Goal: Task Accomplishment & Management: Use online tool/utility

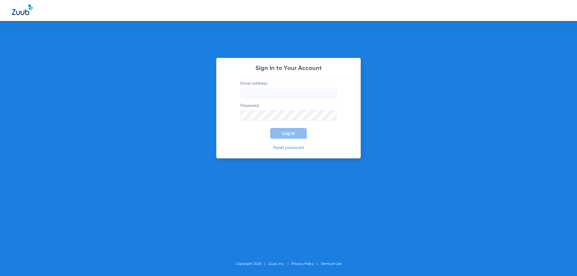
click at [256, 93] on input "Email address" at bounding box center [289, 93] width 96 height 10
type input "[EMAIL_ADDRESS][DOMAIN_NAME]"
click at [270, 128] on button "Log In" at bounding box center [288, 133] width 37 height 11
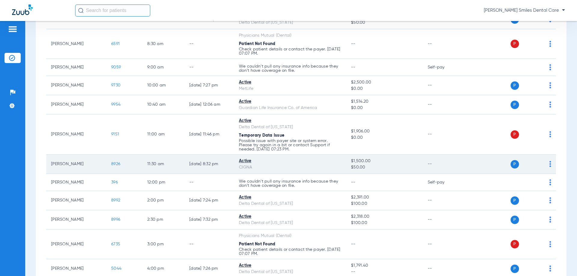
scroll to position [90, 0]
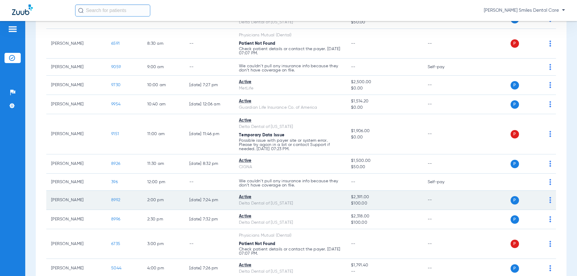
click at [112, 200] on span "8992" at bounding box center [115, 200] width 9 height 4
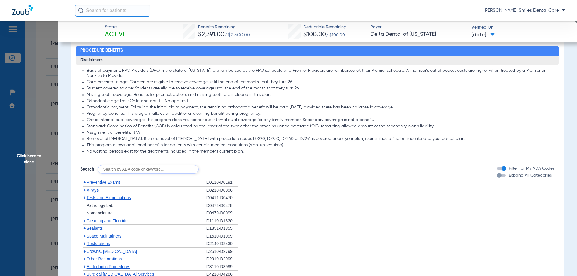
scroll to position [301, 0]
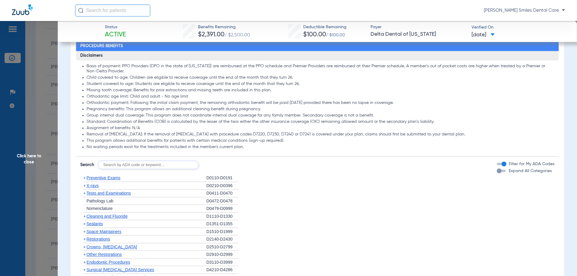
click at [106, 217] on span "Cleaning and Fluoride" at bounding box center [107, 216] width 41 height 5
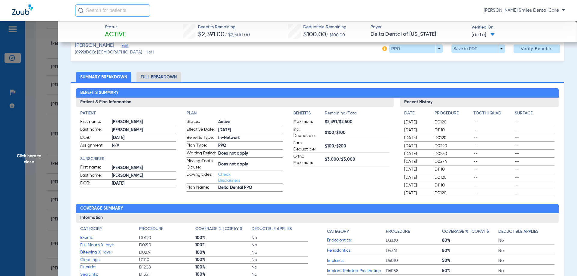
scroll to position [0, 0]
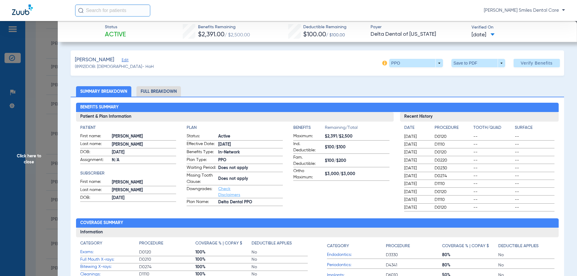
click at [241, 62] on div "[PERSON_NAME] (8992) DOB: [DEMOGRAPHIC_DATA] - HoH PPO arrow_drop_down Save to …" at bounding box center [318, 63] width 494 height 25
click at [29, 157] on span "Click here to close" at bounding box center [29, 159] width 58 height 276
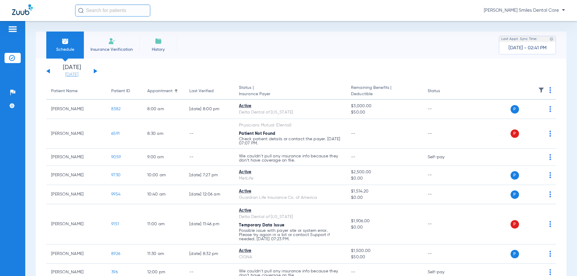
click at [78, 74] on link "[DATE]" at bounding box center [72, 75] width 36 height 6
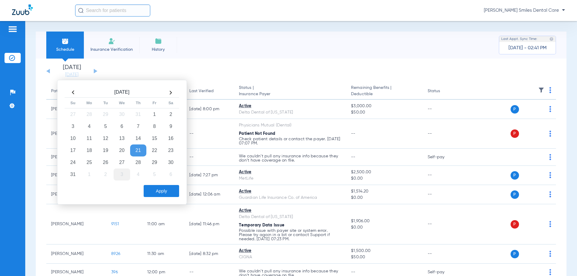
click at [122, 174] on td "3" at bounding box center [122, 175] width 16 height 12
click at [152, 191] on button "Apply" at bounding box center [161, 191] width 35 height 12
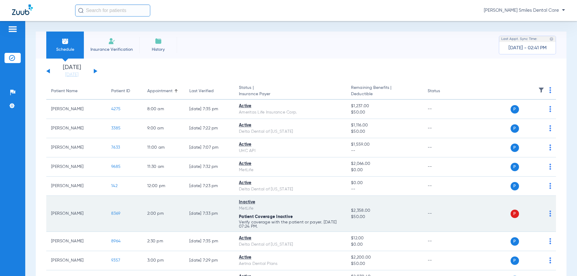
click at [548, 214] on td "P S" at bounding box center [510, 214] width 93 height 36
click at [550, 214] on img at bounding box center [551, 214] width 2 height 6
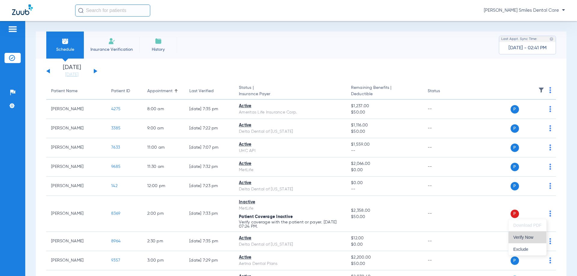
click at [527, 240] on span "Verify Now" at bounding box center [528, 237] width 28 height 4
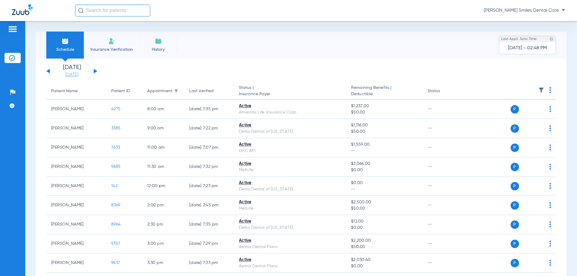
click at [79, 74] on link "[DATE]" at bounding box center [72, 75] width 36 height 6
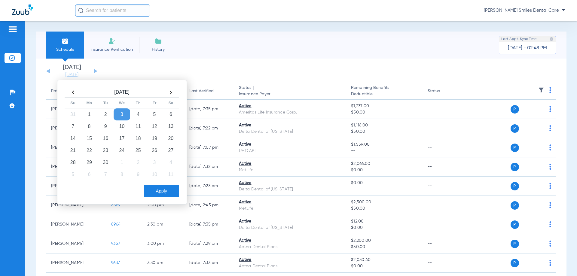
click at [72, 91] on th at bounding box center [73, 93] width 16 height 10
click at [140, 163] on td "28" at bounding box center [138, 163] width 16 height 12
click at [164, 195] on button "Apply" at bounding box center [161, 191] width 35 height 12
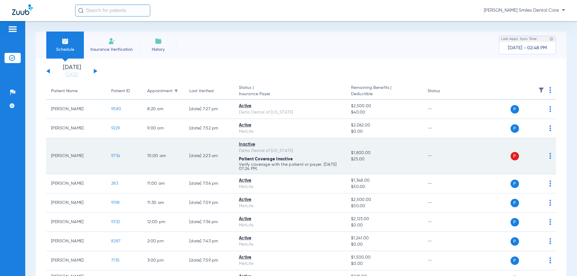
click at [550, 156] on img at bounding box center [551, 156] width 2 height 6
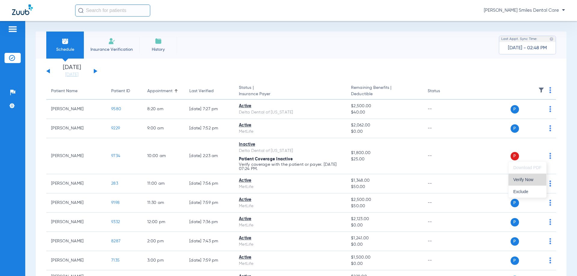
click at [527, 182] on span "Verify Now" at bounding box center [528, 180] width 28 height 4
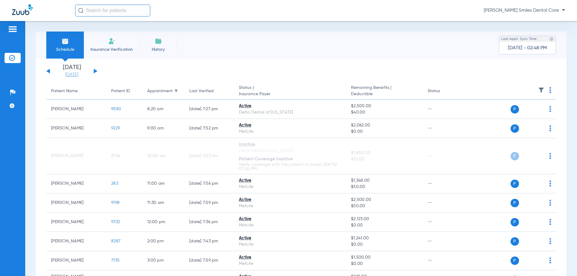
click at [85, 74] on link "[DATE]" at bounding box center [72, 75] width 36 height 6
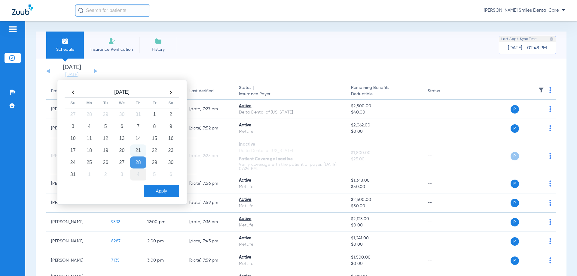
click at [135, 175] on td "4" at bounding box center [138, 175] width 16 height 12
click at [152, 187] on button "Apply" at bounding box center [161, 191] width 35 height 12
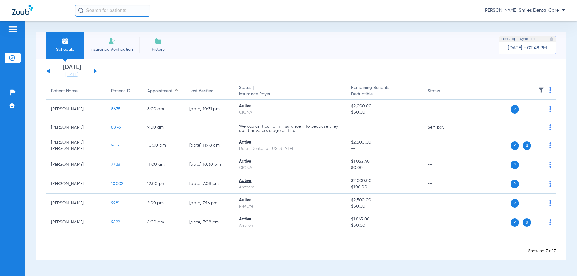
click at [48, 71] on button at bounding box center [48, 71] width 4 height 5
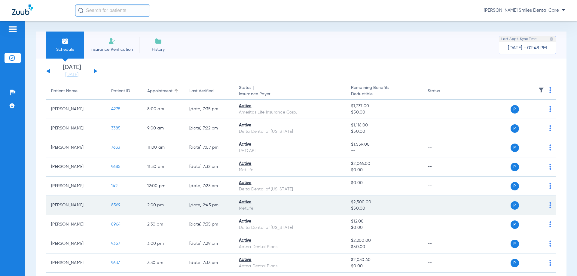
click at [113, 205] on span "8369" at bounding box center [115, 205] width 9 height 4
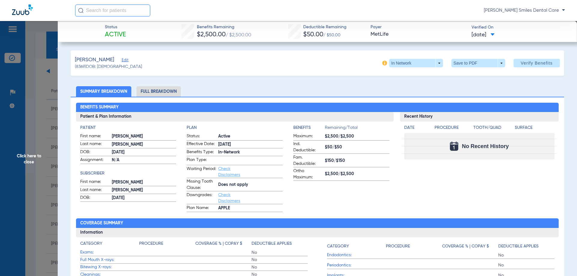
click at [170, 95] on li "Full Breakdown" at bounding box center [159, 91] width 45 height 11
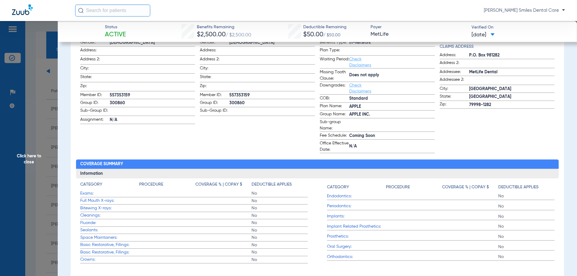
scroll to position [60, 0]
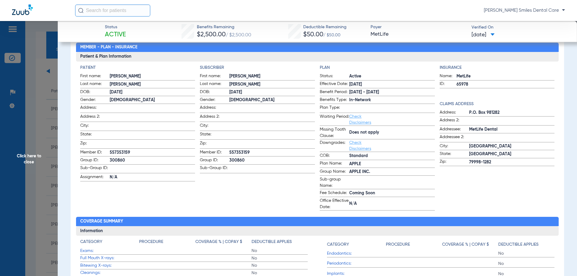
click at [33, 152] on span "Click here to close" at bounding box center [29, 159] width 58 height 276
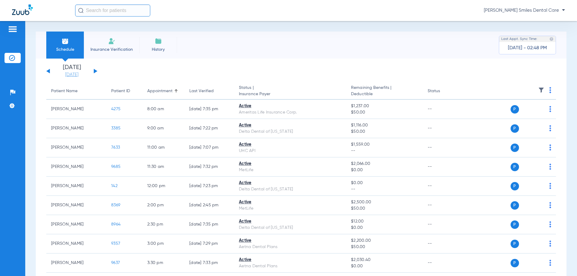
click at [68, 72] on link "[DATE]" at bounding box center [72, 75] width 36 height 6
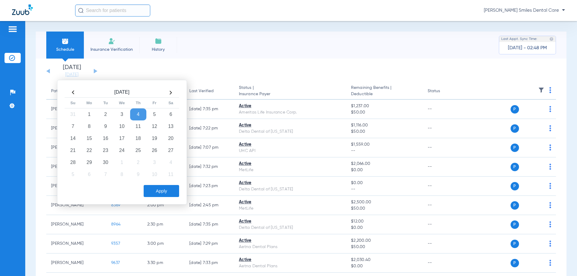
click at [73, 95] on th at bounding box center [73, 93] width 16 height 10
click at [137, 164] on td "28" at bounding box center [138, 163] width 16 height 12
click at [157, 193] on button "Apply" at bounding box center [161, 191] width 35 height 12
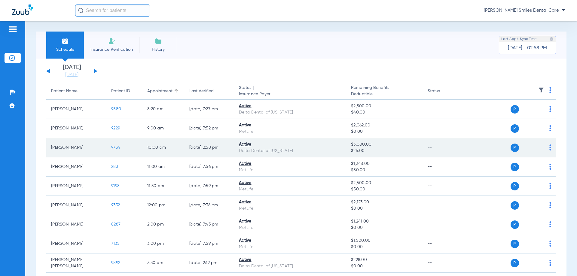
click at [114, 147] on span "9734" at bounding box center [115, 148] width 9 height 4
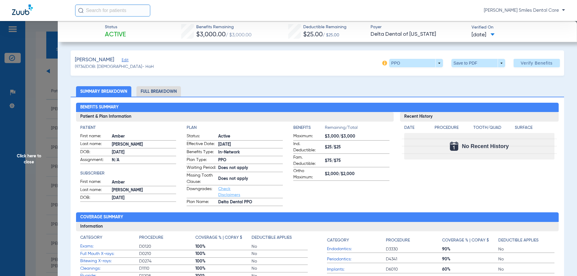
click at [166, 88] on li "Full Breakdown" at bounding box center [159, 91] width 45 height 11
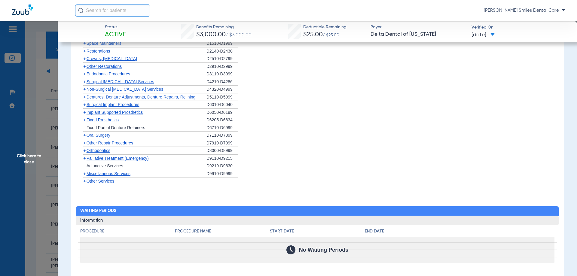
scroll to position [601, 0]
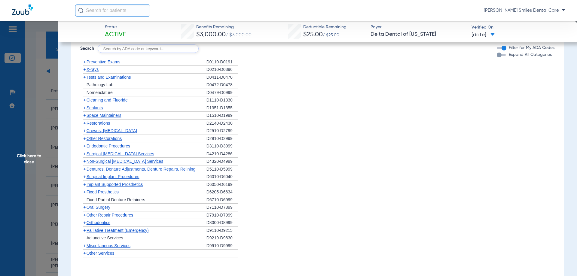
click at [108, 134] on div "+ Crowns, [MEDICAL_DATA]" at bounding box center [143, 131] width 126 height 8
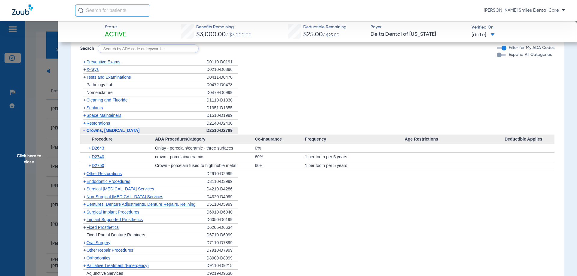
click at [96, 176] on span "Other Restorations" at bounding box center [104, 173] width 35 height 5
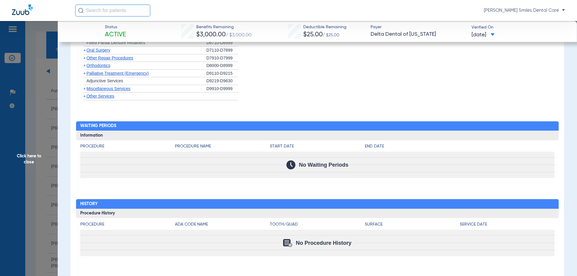
scroll to position [715, 0]
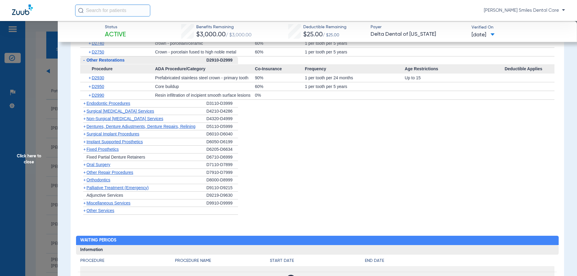
click at [102, 121] on span "Non-Surgical [MEDICAL_DATA] Services" at bounding box center [125, 118] width 77 height 5
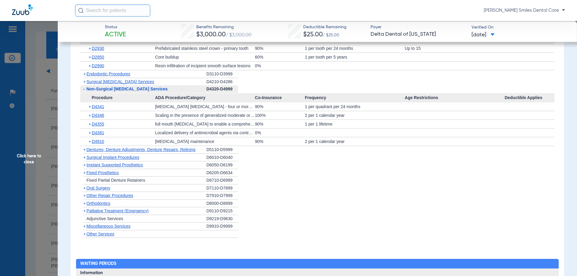
scroll to position [745, 0]
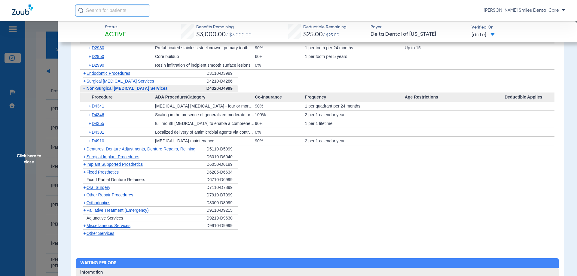
click at [102, 198] on span "Other Repair Procedures" at bounding box center [110, 195] width 47 height 5
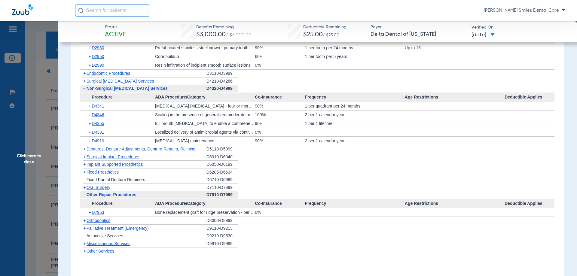
click at [101, 223] on span "Orthodontics" at bounding box center [99, 220] width 24 height 5
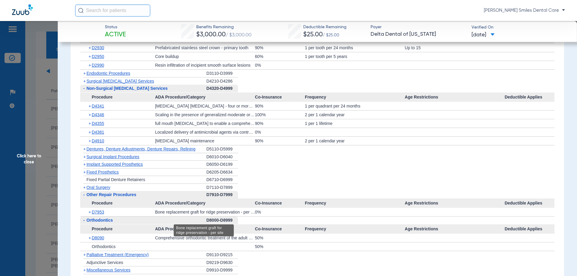
scroll to position [775, 0]
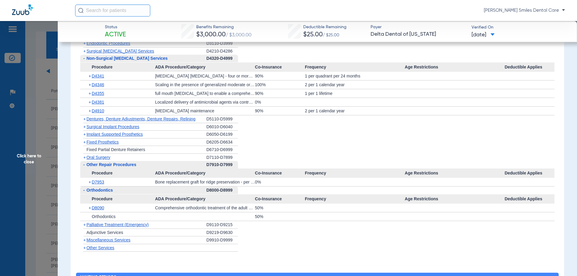
click at [122, 227] on span "Palliative Treatment (Emergency)" at bounding box center [118, 225] width 62 height 5
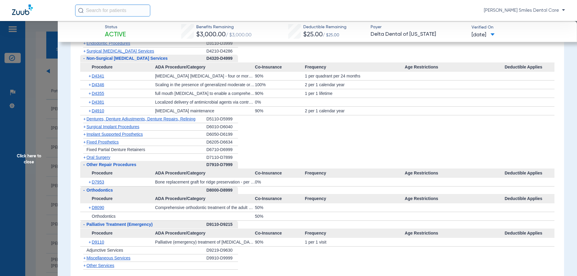
scroll to position [895, 0]
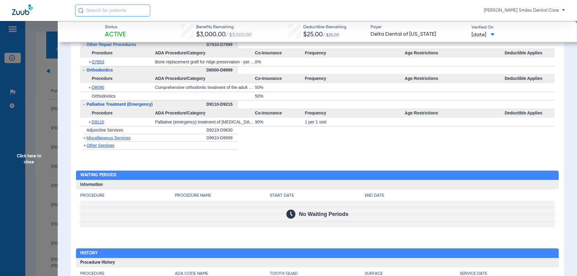
click at [118, 140] on span "Miscellaneous Services" at bounding box center [109, 138] width 44 height 5
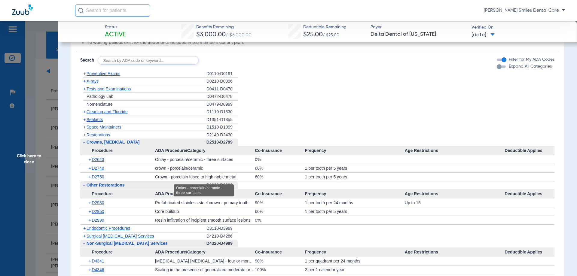
scroll to position [534, 0]
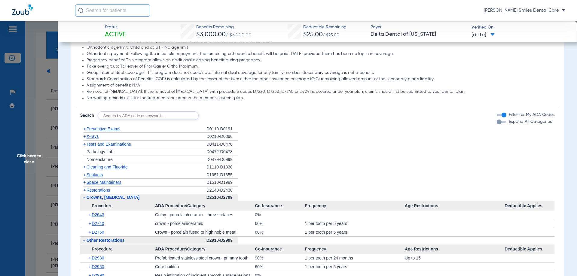
click at [108, 170] on span "Cleaning and Fluoride" at bounding box center [107, 167] width 41 height 5
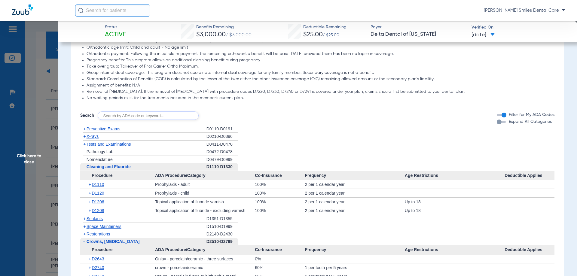
click at [30, 160] on span "Click here to close" at bounding box center [29, 159] width 58 height 276
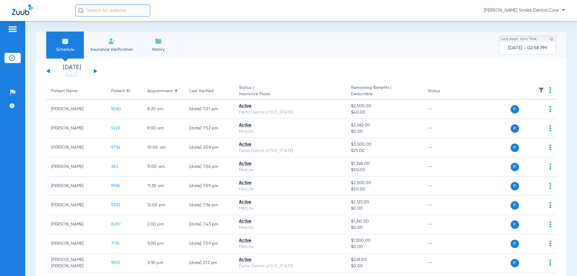
click at [95, 71] on button at bounding box center [96, 71] width 4 height 5
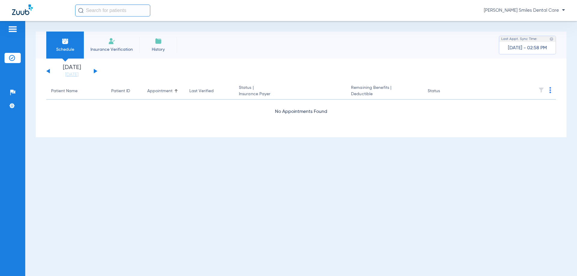
click at [95, 71] on button at bounding box center [96, 71] width 4 height 5
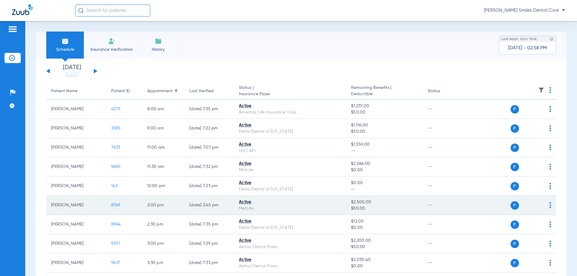
click at [118, 204] on span "8369" at bounding box center [115, 205] width 9 height 4
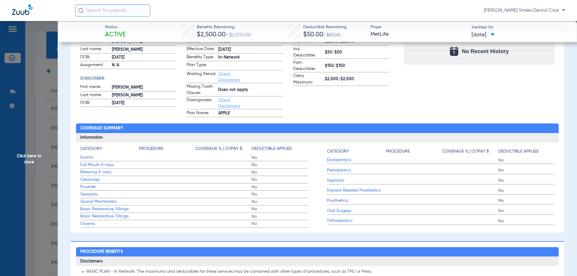
scroll to position [60, 0]
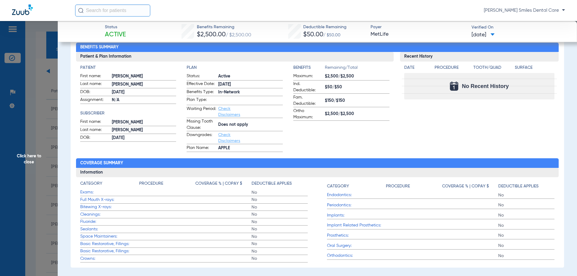
click at [34, 157] on span "Click here to close" at bounding box center [29, 159] width 58 height 276
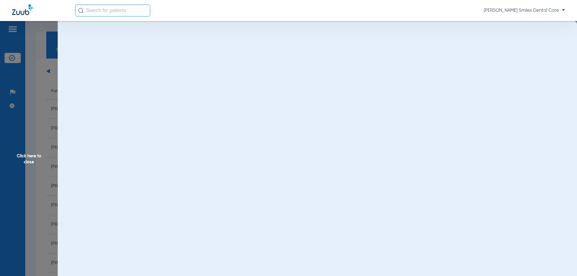
scroll to position [0, 0]
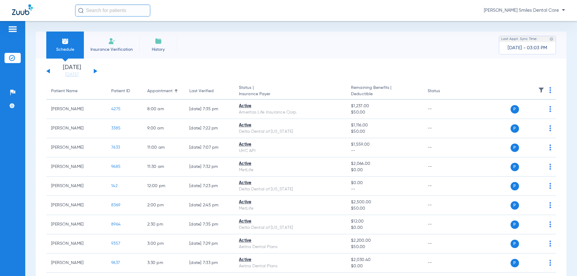
click at [280, 64] on div "[DATE] [DATE] [DATE] [DATE] [DATE] [DATE] [DATE] [DATE] [DATE] [DATE] [DATE] [D…" at bounding box center [301, 190] width 531 height 262
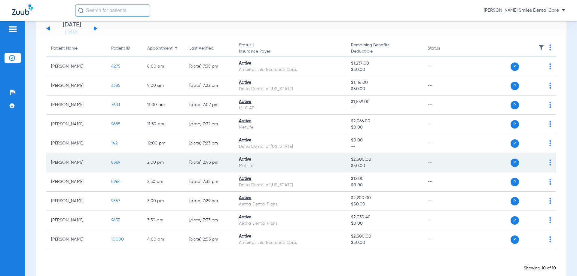
scroll to position [54, 0]
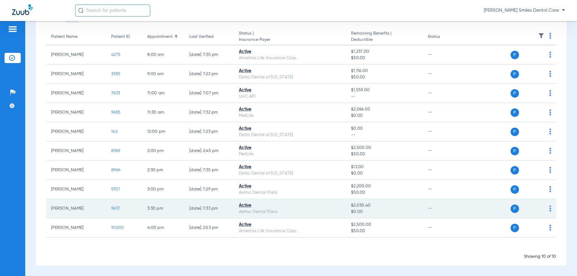
click at [117, 211] on span "9637" at bounding box center [115, 209] width 9 height 4
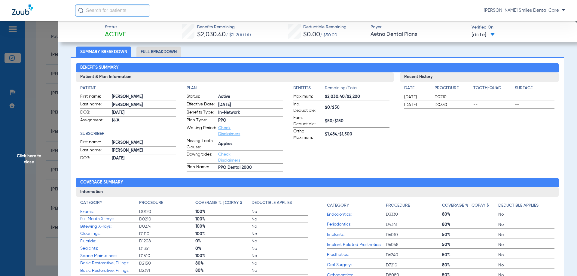
scroll to position [19, 0]
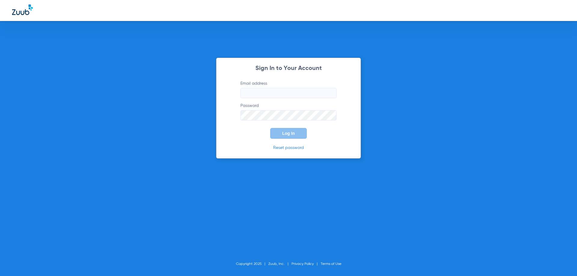
click at [269, 96] on input "Email address" at bounding box center [289, 93] width 96 height 10
click at [318, 94] on input "[EMAIL_ADDRESS][DOMAIN_NAME]," at bounding box center [289, 93] width 96 height 10
type input "[EMAIL_ADDRESS][DOMAIN_NAME]"
click at [270, 128] on button "Log In" at bounding box center [288, 133] width 37 height 11
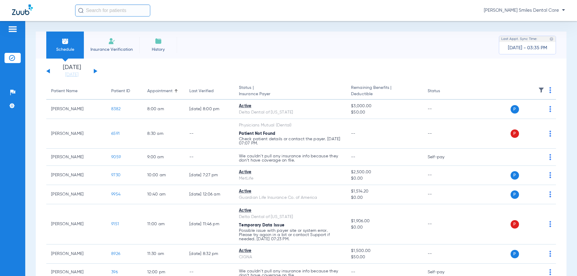
click at [93, 71] on div "[DATE] [DATE] [DATE] [DATE] [DATE] [DATE] [DATE] [DATE] [DATE] [DATE] [DATE] [D…" at bounding box center [71, 71] width 51 height 13
click at [198, 32] on div "Schedule Insurance Verification History Last Appt. Sync Time: [DATE] - 04:14 PM" at bounding box center [301, 45] width 531 height 27
click at [96, 71] on button at bounding box center [96, 71] width 4 height 5
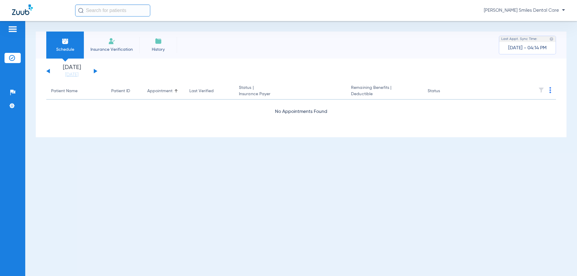
click at [96, 71] on button at bounding box center [96, 71] width 4 height 5
